Goal: Communication & Community: Answer question/provide support

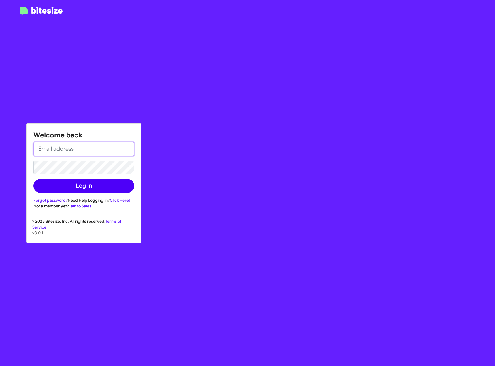
type input "[PERSON_NAME][EMAIL_ADDRESS][PERSON_NAME][DOMAIN_NAME]"
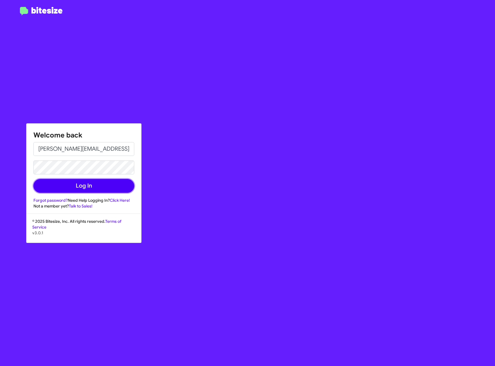
click at [106, 184] on button "Log In" at bounding box center [83, 186] width 101 height 14
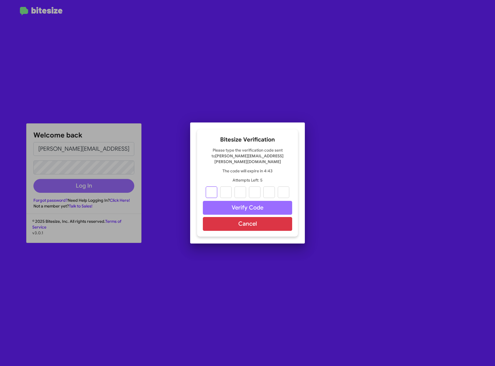
type input "8"
type input "2"
type input "0"
type input "7"
type input "9"
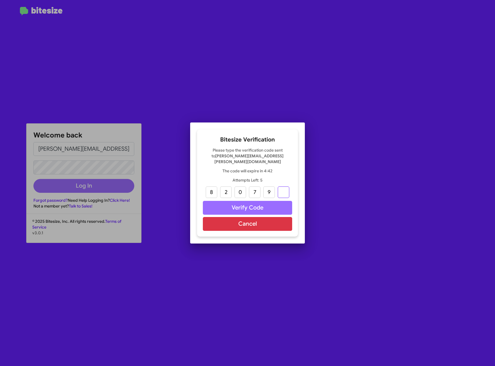
type input "6"
click at [284, 189] on input "text" at bounding box center [284, 193] width 12 height 12
type input "8"
click at [277, 203] on button "Verify Code" at bounding box center [247, 208] width 89 height 14
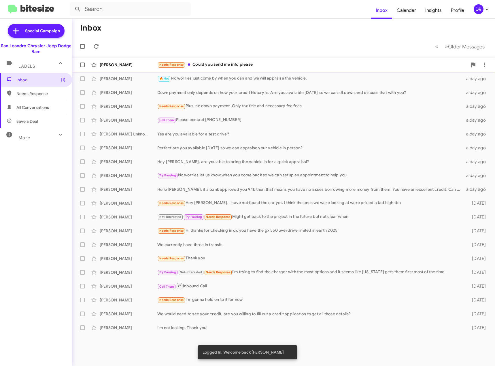
click at [232, 69] on div "[PERSON_NAME] Needs Response Could you send me info please a day ago" at bounding box center [284, 65] width 414 height 12
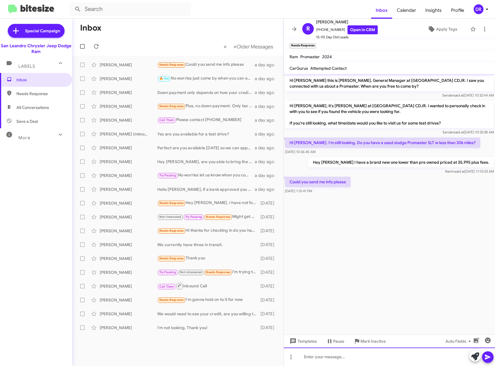
click at [346, 355] on div at bounding box center [389, 357] width 211 height 18
paste div
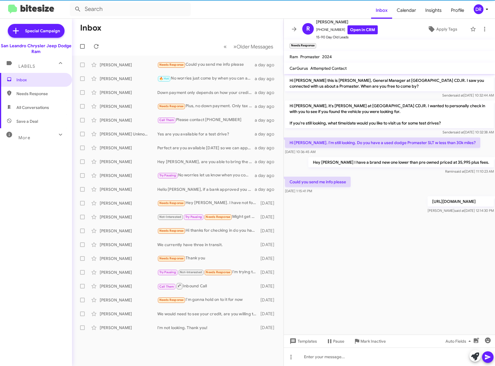
click at [332, 300] on cdk-virtual-scroll-viewport "Hi [PERSON_NAME] this is [PERSON_NAME], General Manager at [GEOGRAPHIC_DATA] CD…" at bounding box center [389, 204] width 211 height 261
